Goal: Transaction & Acquisition: Purchase product/service

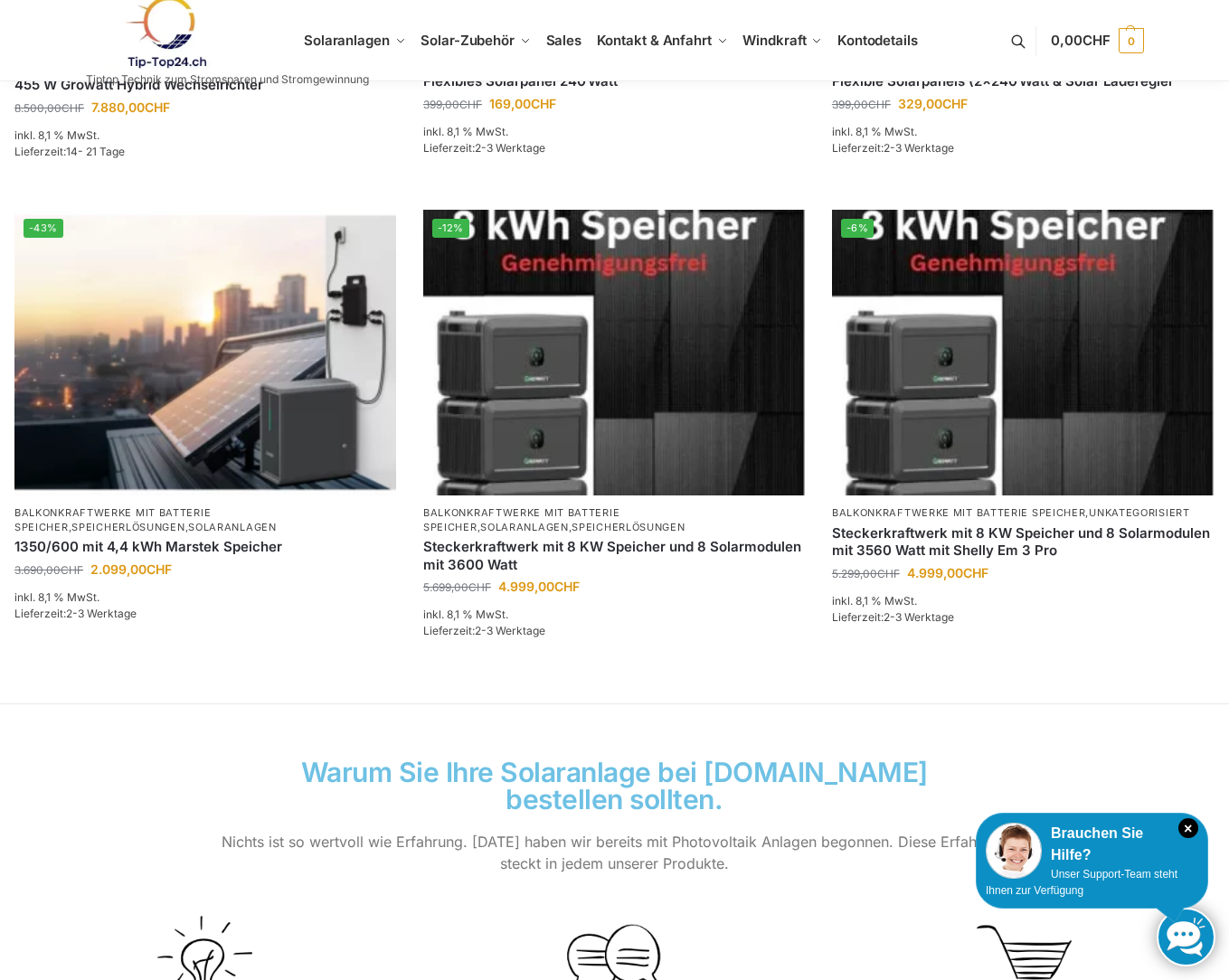
scroll to position [995, 0]
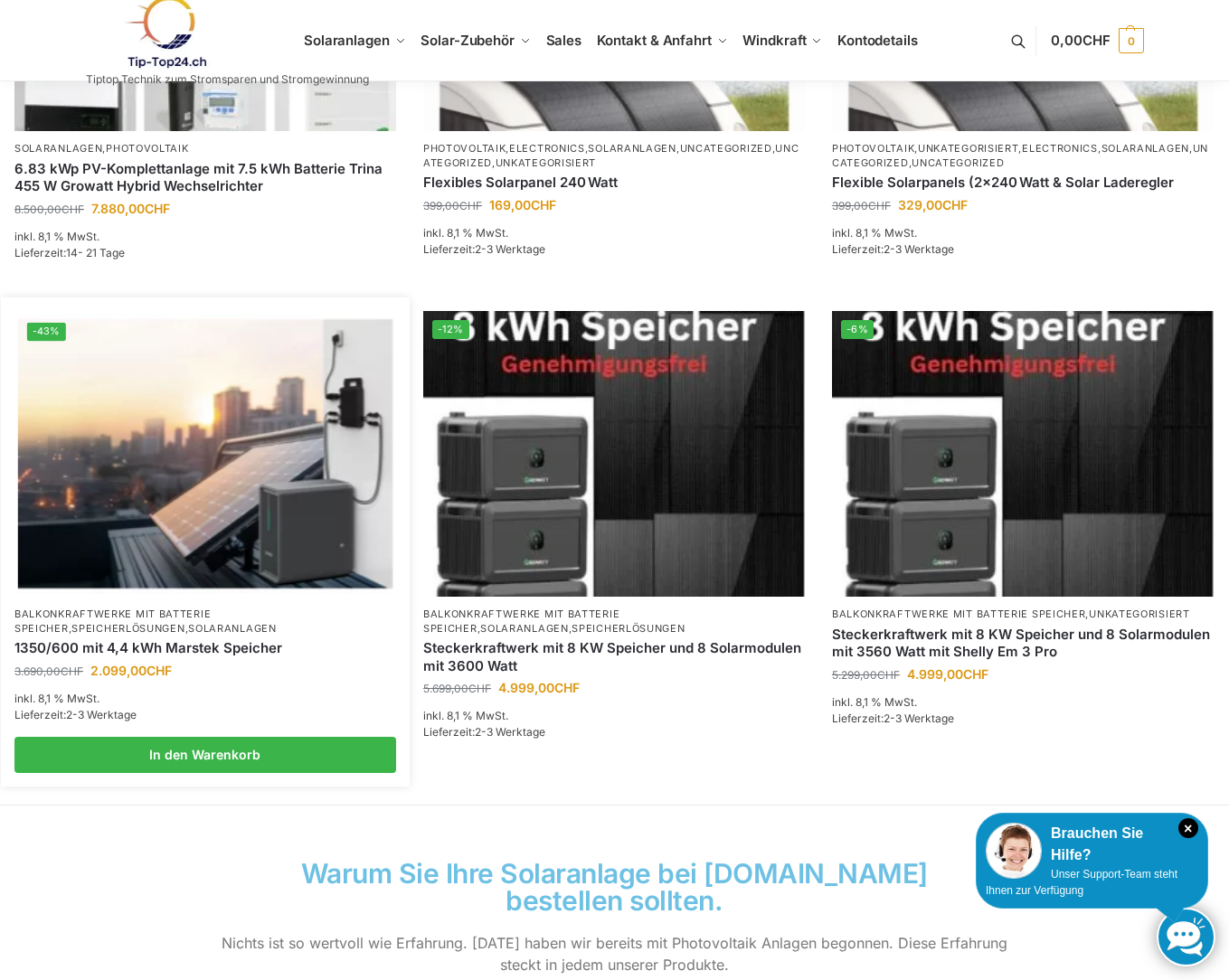
click at [150, 519] on img at bounding box center [206, 454] width 374 height 281
